Goal: Transaction & Acquisition: Purchase product/service

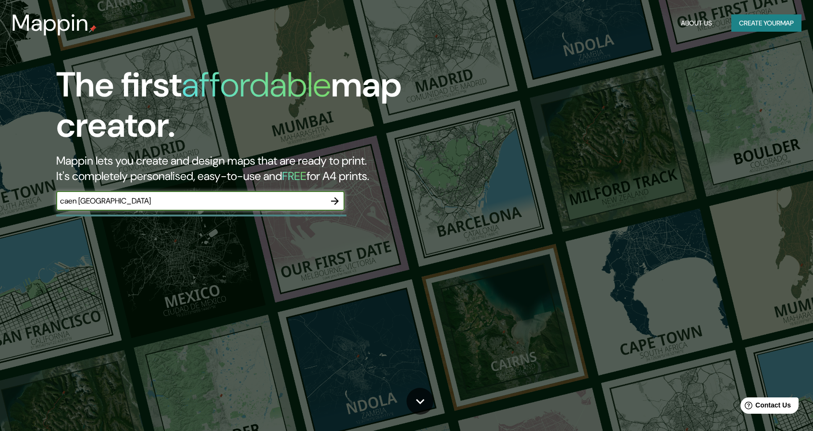
type input "caen [GEOGRAPHIC_DATA]"
click at [335, 199] on icon "button" at bounding box center [335, 201] width 8 height 8
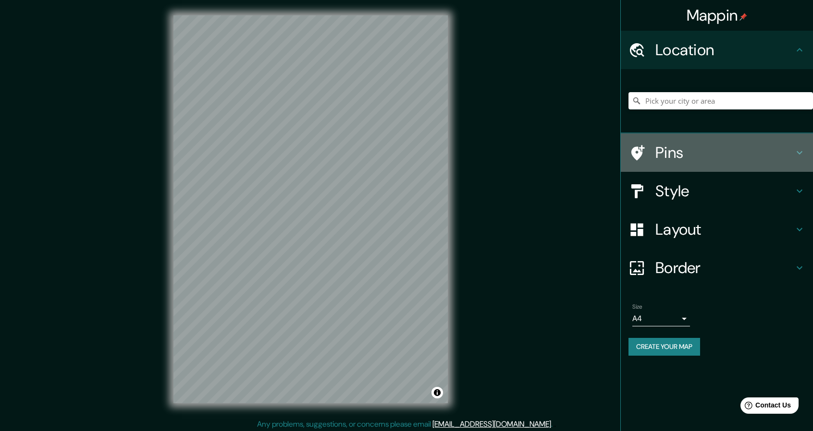
click at [679, 154] on h4 "Pins" at bounding box center [724, 152] width 138 height 19
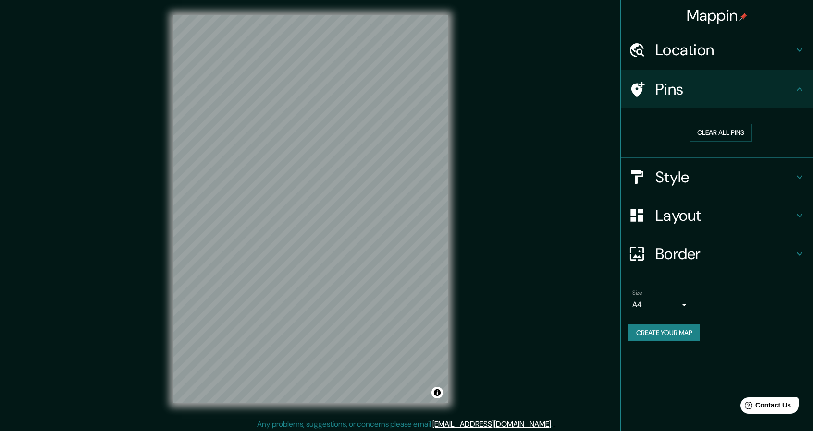
click at [799, 93] on icon at bounding box center [800, 90] width 12 height 12
click at [764, 168] on h4 "Style" at bounding box center [724, 177] width 138 height 19
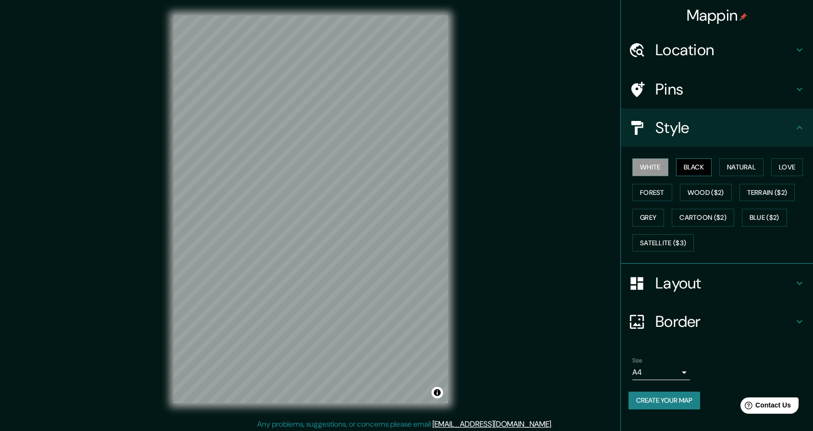
click at [695, 165] on button "Black" at bounding box center [694, 168] width 36 height 18
click at [740, 165] on button "Natural" at bounding box center [741, 168] width 44 height 18
click at [783, 164] on button "Love" at bounding box center [787, 168] width 32 height 18
click at [662, 191] on button "Forest" at bounding box center [652, 193] width 40 height 18
click at [694, 191] on button "Wood ($2)" at bounding box center [706, 193] width 52 height 18
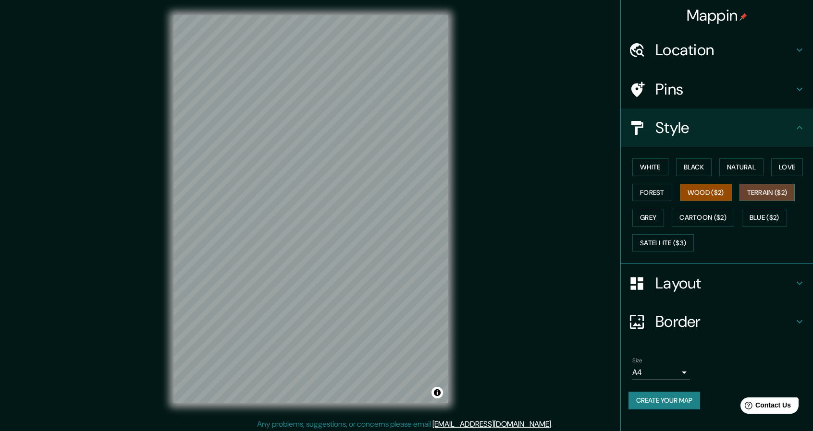
click at [770, 195] on button "Terrain ($2)" at bounding box center [767, 193] width 56 height 18
click at [658, 221] on button "Grey" at bounding box center [648, 218] width 32 height 18
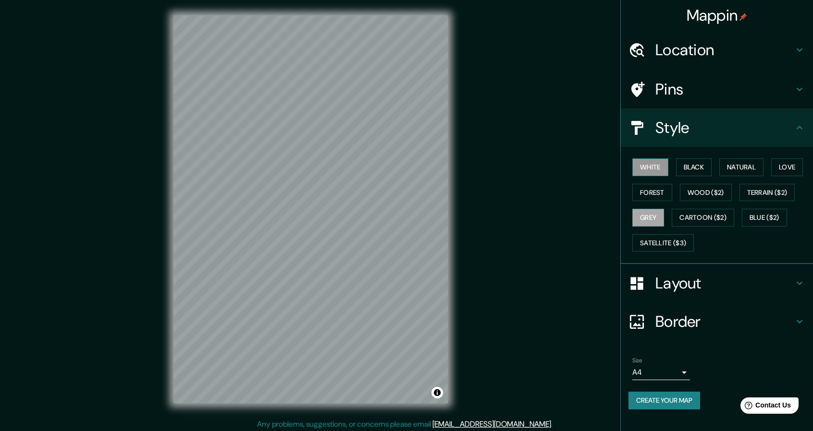
click at [655, 165] on button "White" at bounding box center [650, 168] width 36 height 18
click at [688, 162] on button "Black" at bounding box center [694, 168] width 36 height 18
click at [727, 163] on button "Natural" at bounding box center [741, 168] width 44 height 18
click at [659, 220] on button "Grey" at bounding box center [648, 218] width 32 height 18
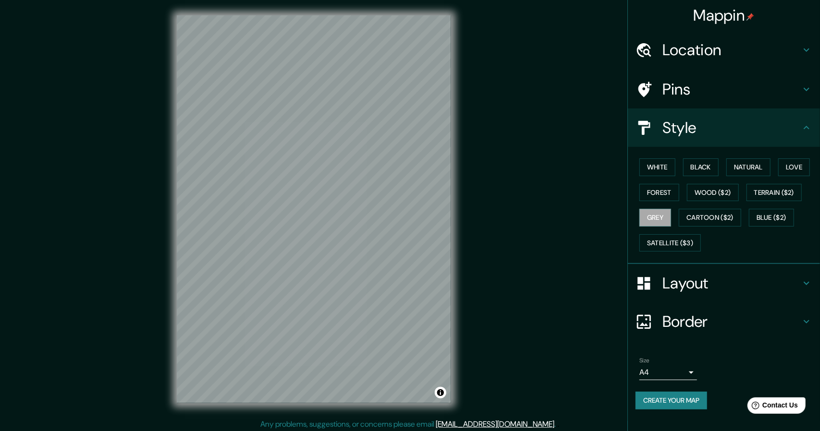
click at [657, 368] on body "Mappin Location Pins Style White Black Natural Love Forest Wood ($2) Terrain ($…" at bounding box center [410, 215] width 820 height 431
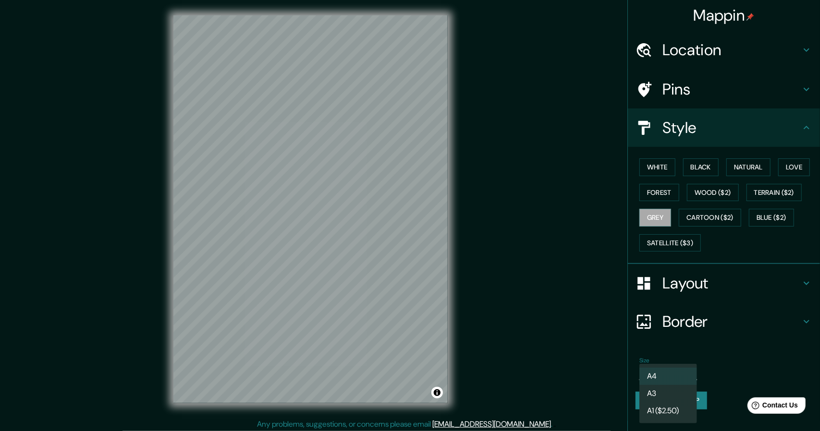
click at [655, 390] on li "A3" at bounding box center [668, 393] width 58 height 17
type input "a4"
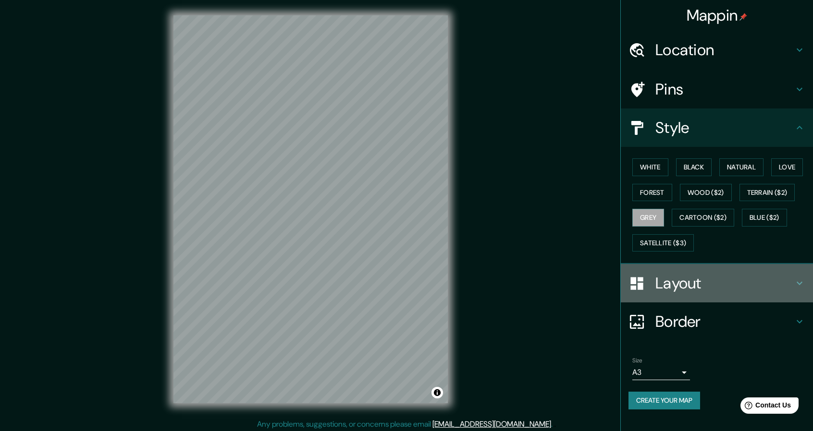
click at [707, 291] on h4 "Layout" at bounding box center [724, 283] width 138 height 19
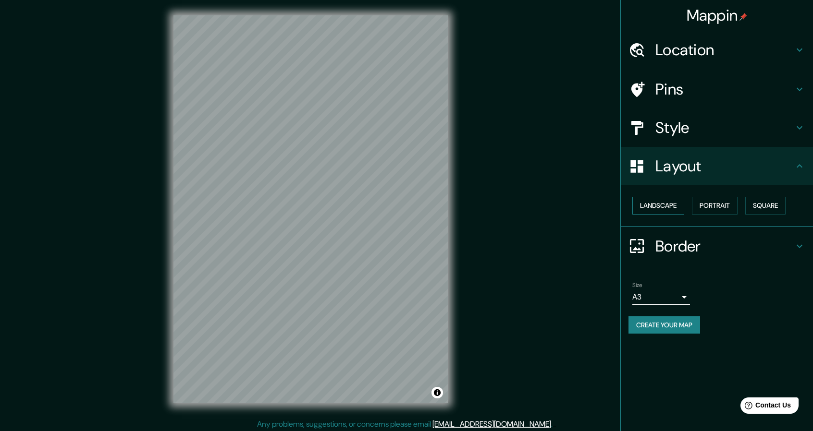
click at [668, 207] on button "Landscape" at bounding box center [658, 206] width 52 height 18
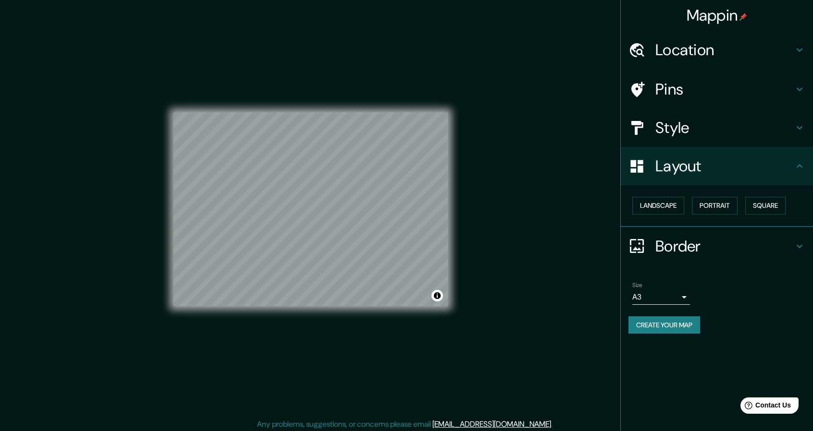
click at [554, 227] on div "Mappin Location Pins Style Layout Landscape Portrait Square Border Choose a bor…" at bounding box center [406, 217] width 813 height 434
click at [532, 231] on div "Mappin Location Pins Style Layout Landscape Portrait Square Border Choose a bor…" at bounding box center [406, 217] width 813 height 434
click at [728, 247] on h4 "Border" at bounding box center [724, 246] width 138 height 19
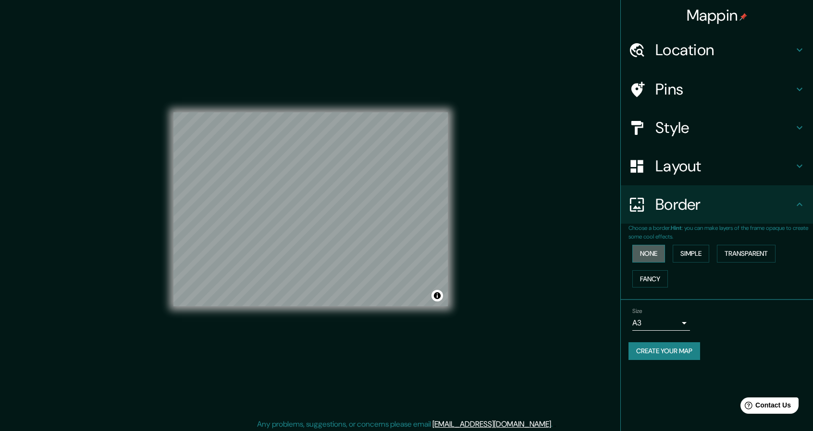
click at [650, 253] on button "None" at bounding box center [648, 254] width 33 height 18
click at [699, 255] on button "Simple" at bounding box center [691, 254] width 37 height 18
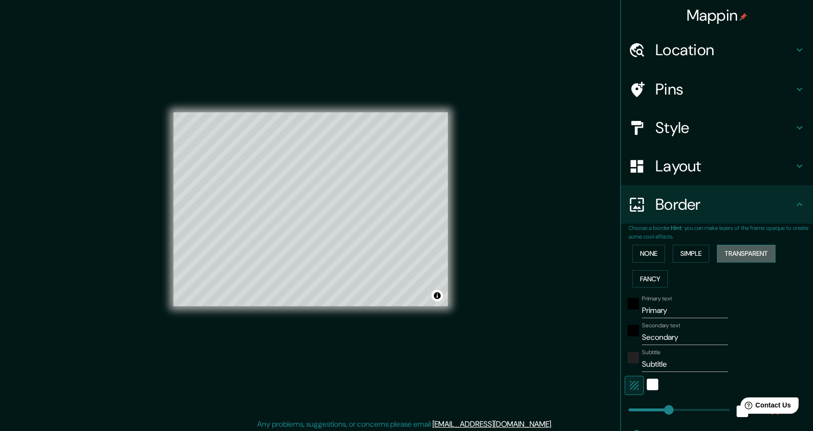
click at [738, 255] on button "Transparent" at bounding box center [746, 254] width 59 height 18
click at [637, 279] on button "Fancy" at bounding box center [650, 279] width 36 height 18
click at [640, 252] on button "None" at bounding box center [648, 254] width 33 height 18
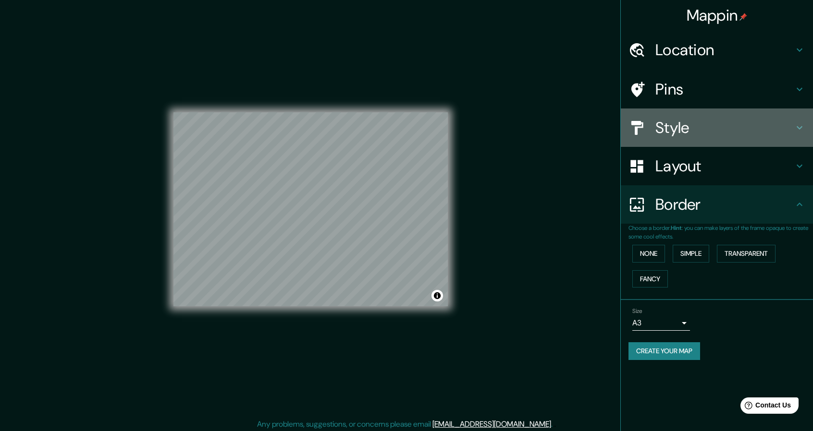
click at [712, 132] on h4 "Style" at bounding box center [724, 127] width 138 height 19
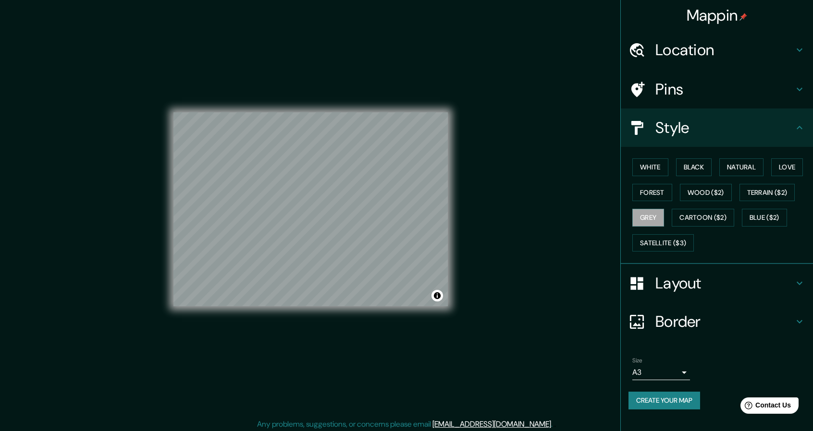
click at [712, 132] on h4 "Style" at bounding box center [724, 127] width 138 height 19
click at [678, 399] on button "Create your map" at bounding box center [664, 401] width 72 height 18
click at [673, 394] on div "Create your map" at bounding box center [716, 401] width 177 height 18
click at [666, 400] on div "Create your map" at bounding box center [716, 401] width 177 height 18
click at [673, 401] on button "Create your map" at bounding box center [664, 401] width 72 height 18
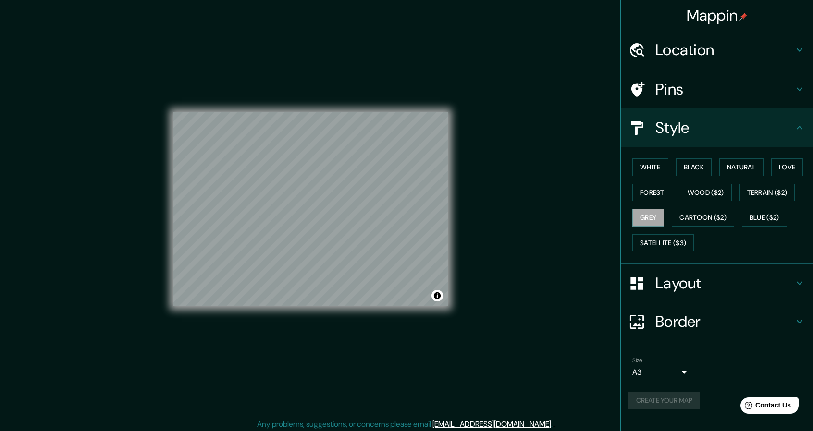
click at [533, 215] on div "Mappin Location Pins Style White Black Natural Love Forest Wood ($2) Terrain ($…" at bounding box center [406, 217] width 813 height 434
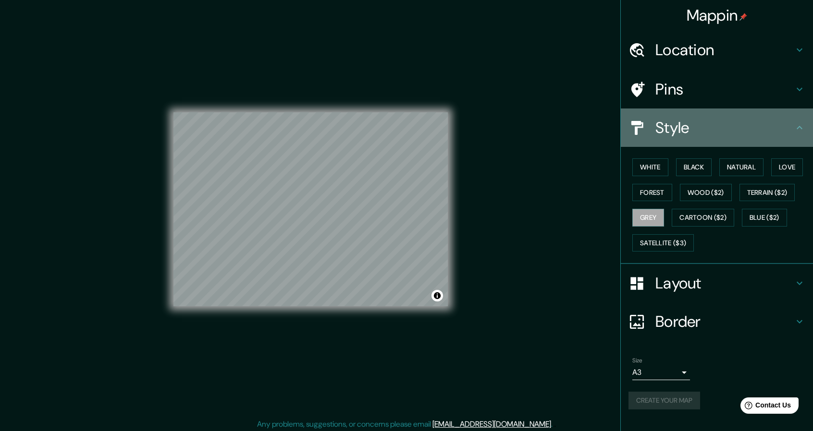
click at [698, 122] on h4 "Style" at bounding box center [724, 127] width 138 height 19
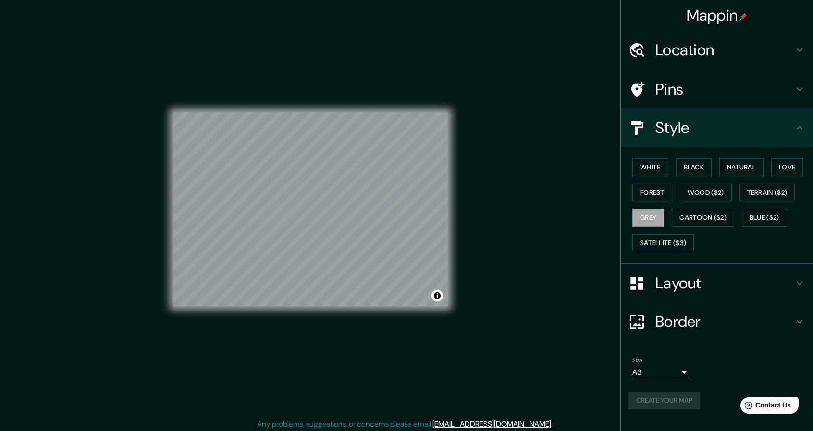
click at [801, 123] on icon at bounding box center [800, 128] width 12 height 12
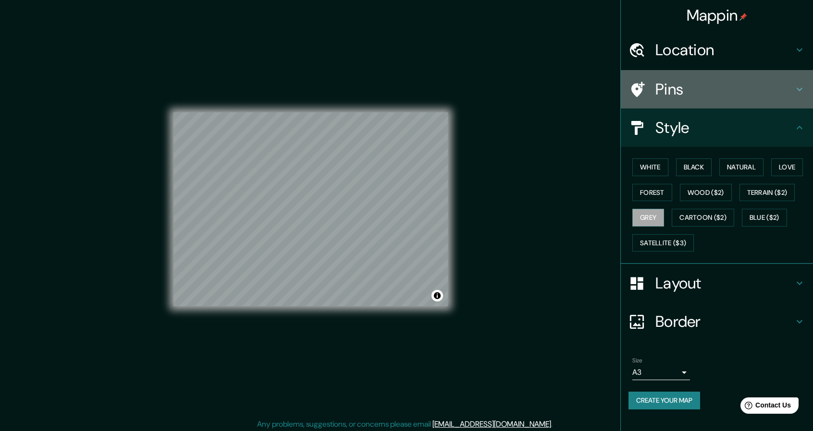
click at [795, 87] on div "Pins" at bounding box center [717, 89] width 192 height 38
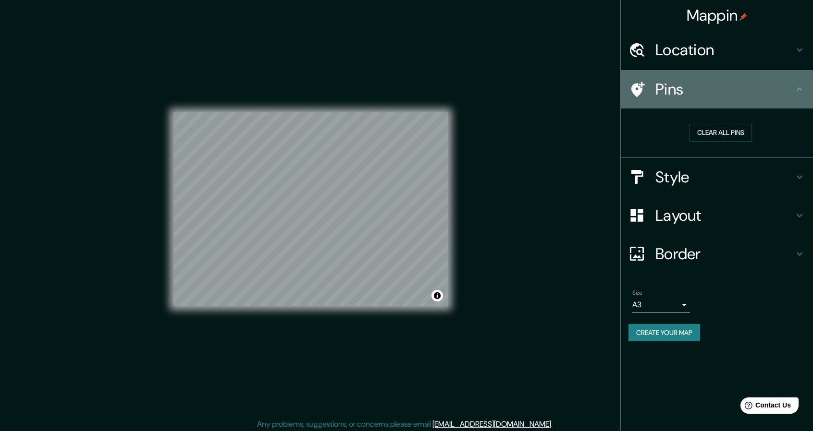
click at [795, 87] on icon at bounding box center [800, 90] width 12 height 12
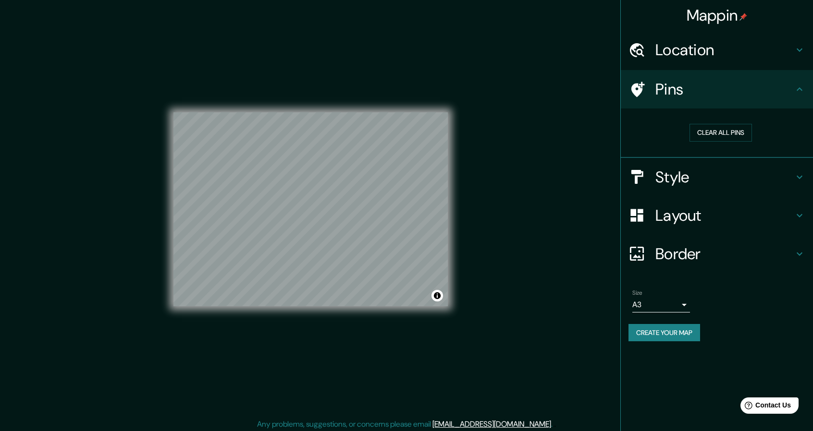
click at [804, 56] on div "Location" at bounding box center [717, 50] width 192 height 38
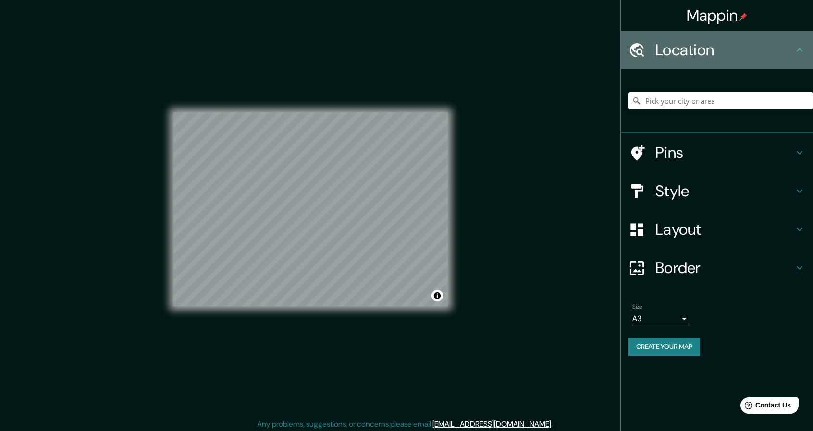
click at [803, 46] on icon at bounding box center [800, 50] width 12 height 12
click at [802, 43] on div "Location" at bounding box center [717, 50] width 192 height 38
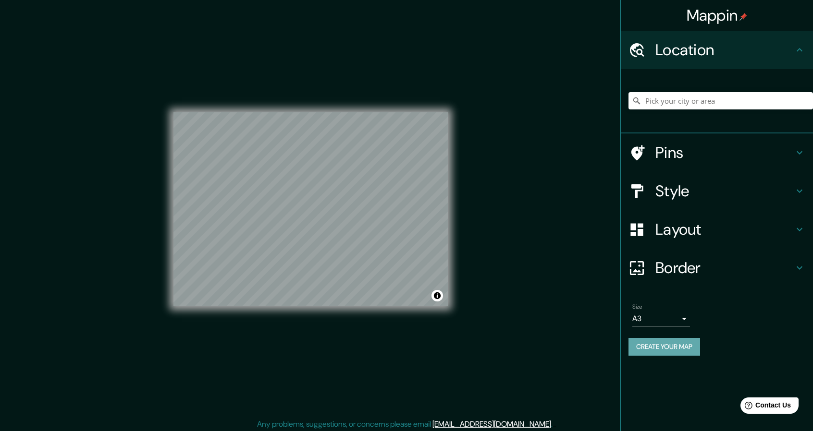
click at [667, 349] on button "Create your map" at bounding box center [664, 347] width 72 height 18
click at [578, 175] on div "Mappin Location Pins Style Layout Border Choose a border. Hint : you can make l…" at bounding box center [406, 217] width 813 height 434
click at [478, 223] on div "Mappin Location Pins Style Layout Border Choose a border. Hint : you can make l…" at bounding box center [406, 217] width 813 height 434
